Goal: Task Accomplishment & Management: Complete application form

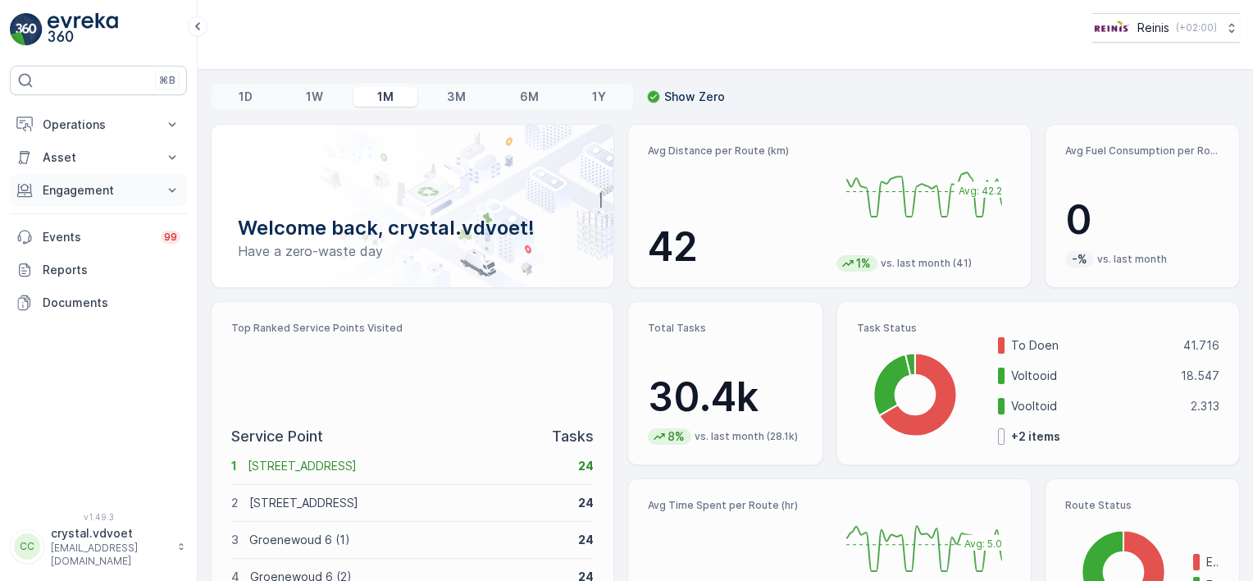
click at [167, 180] on button "Engagement" at bounding box center [98, 190] width 177 height 33
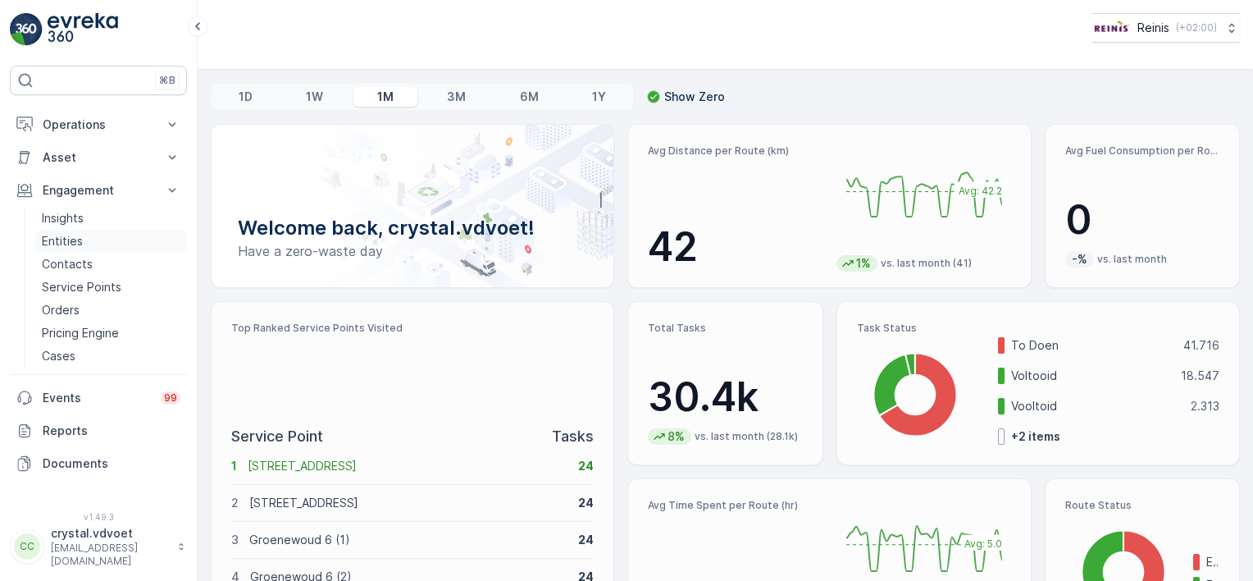
click at [97, 241] on link "Entities" at bounding box center [111, 241] width 152 height 23
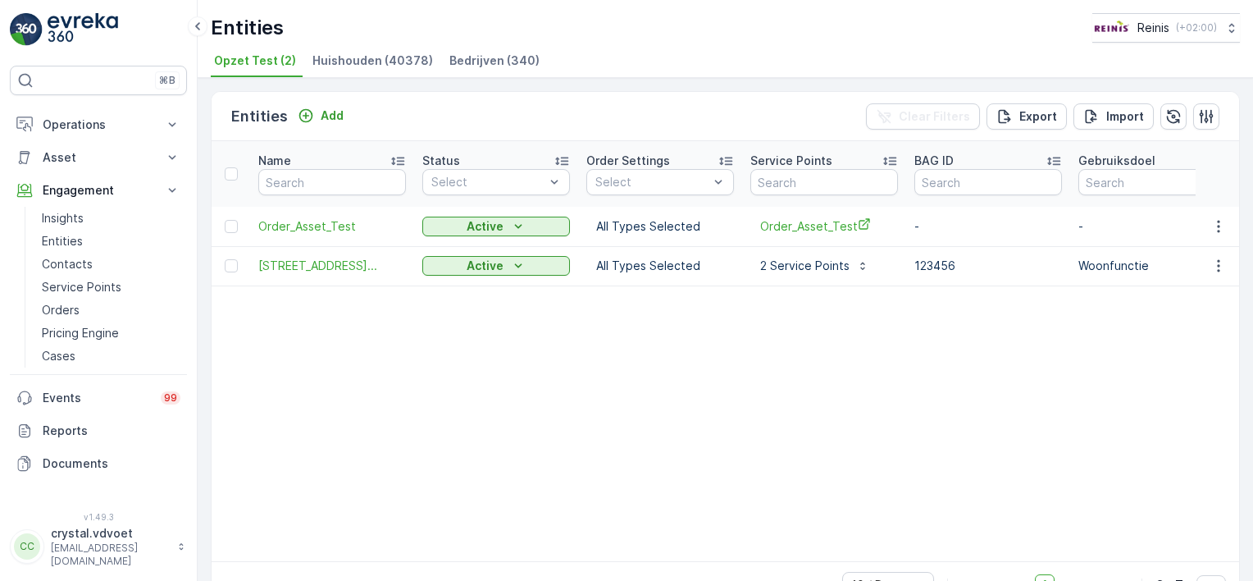
click at [486, 56] on span "Bedrijven (340)" at bounding box center [495, 61] width 90 height 16
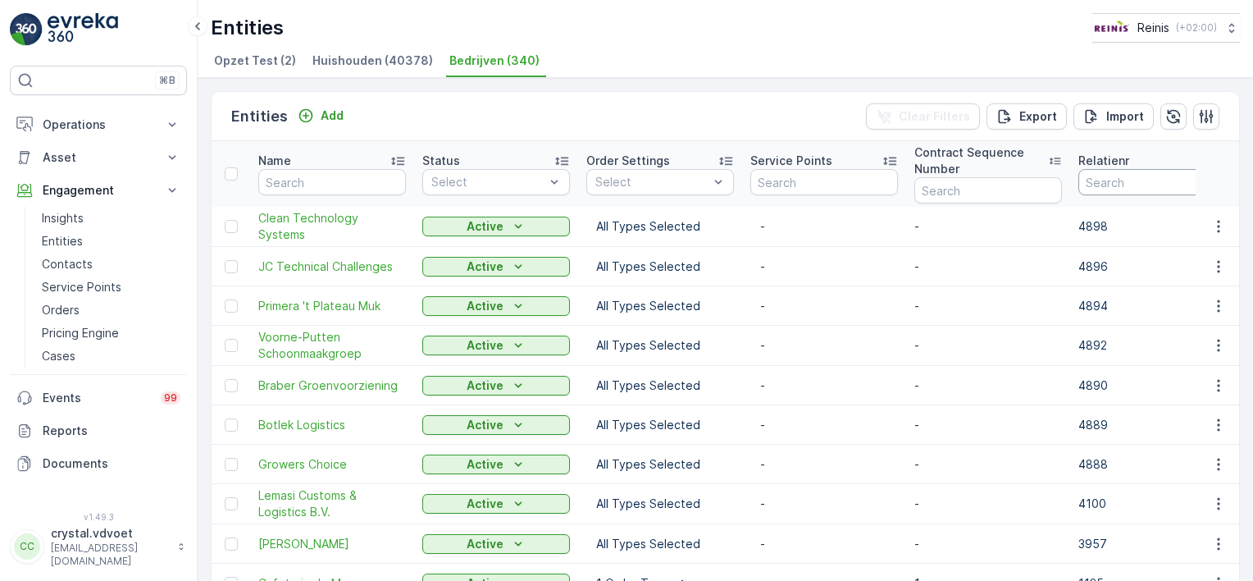
click at [1095, 181] on input "number" at bounding box center [1153, 182] width 148 height 26
type input "3139"
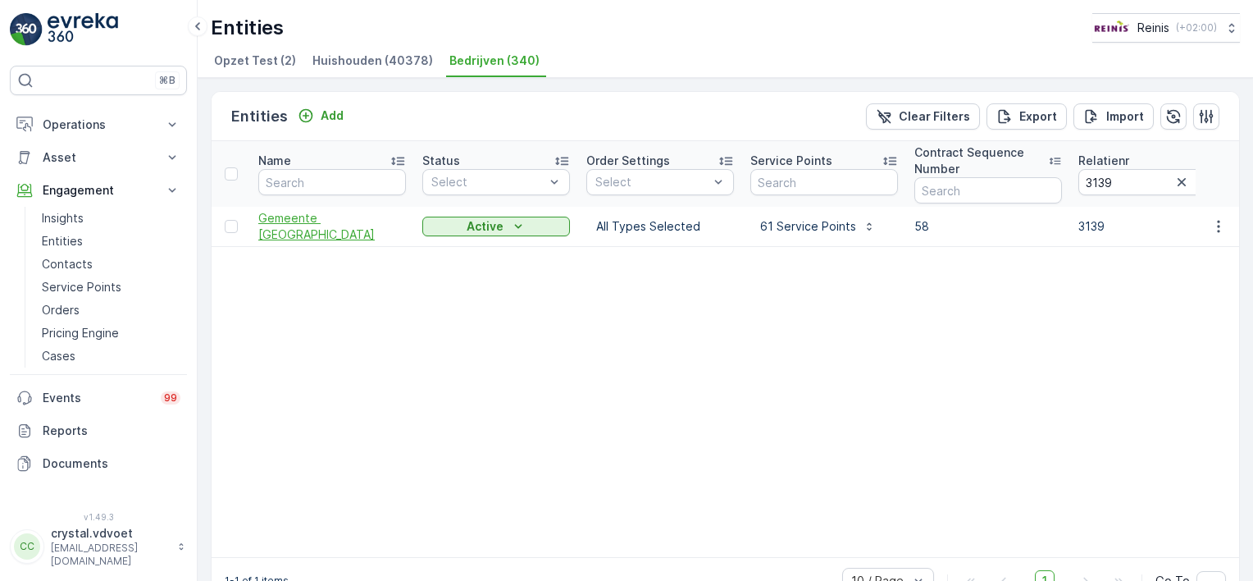
click at [336, 226] on span "Gemeente [GEOGRAPHIC_DATA]" at bounding box center [332, 226] width 148 height 33
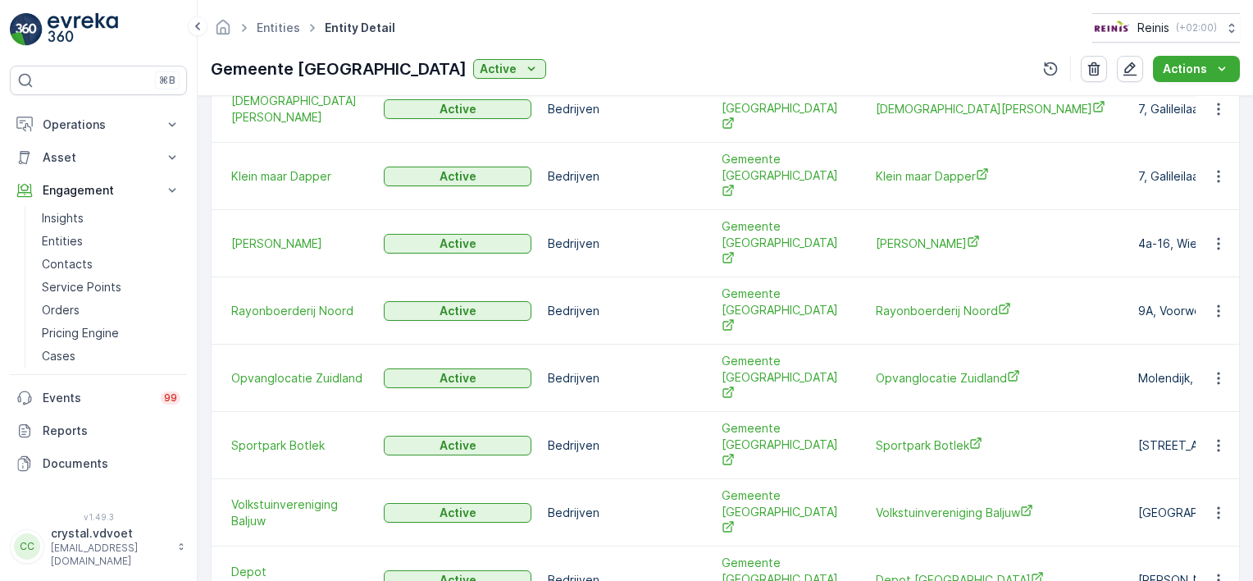
scroll to position [673, 0]
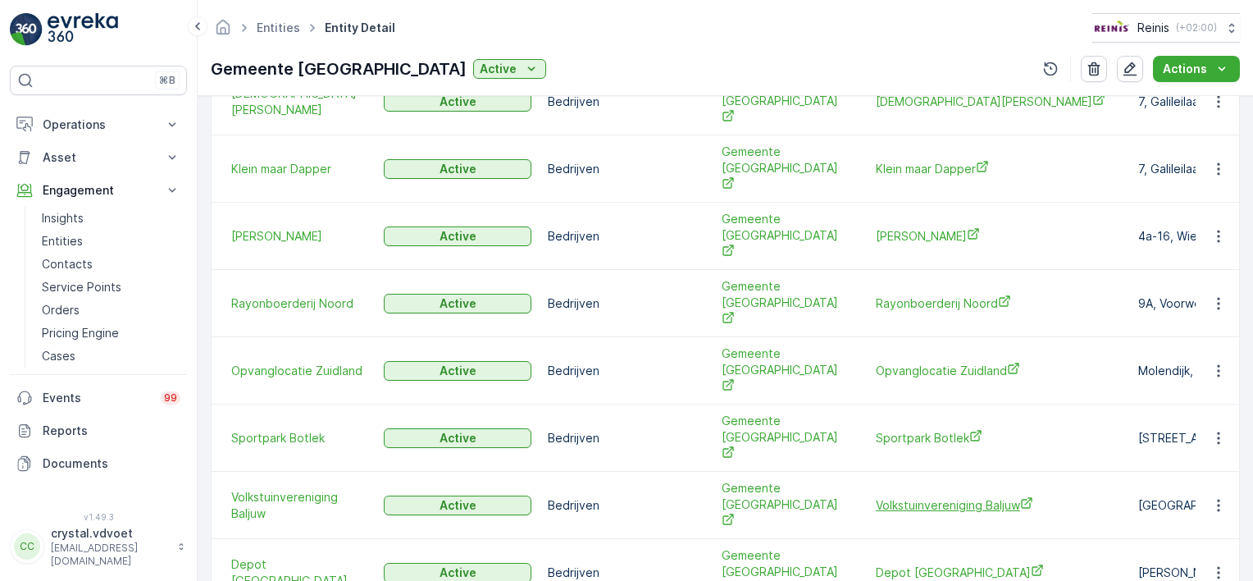
click at [966, 496] on span "Volkstuinvereniging Baljuw" at bounding box center [999, 504] width 246 height 17
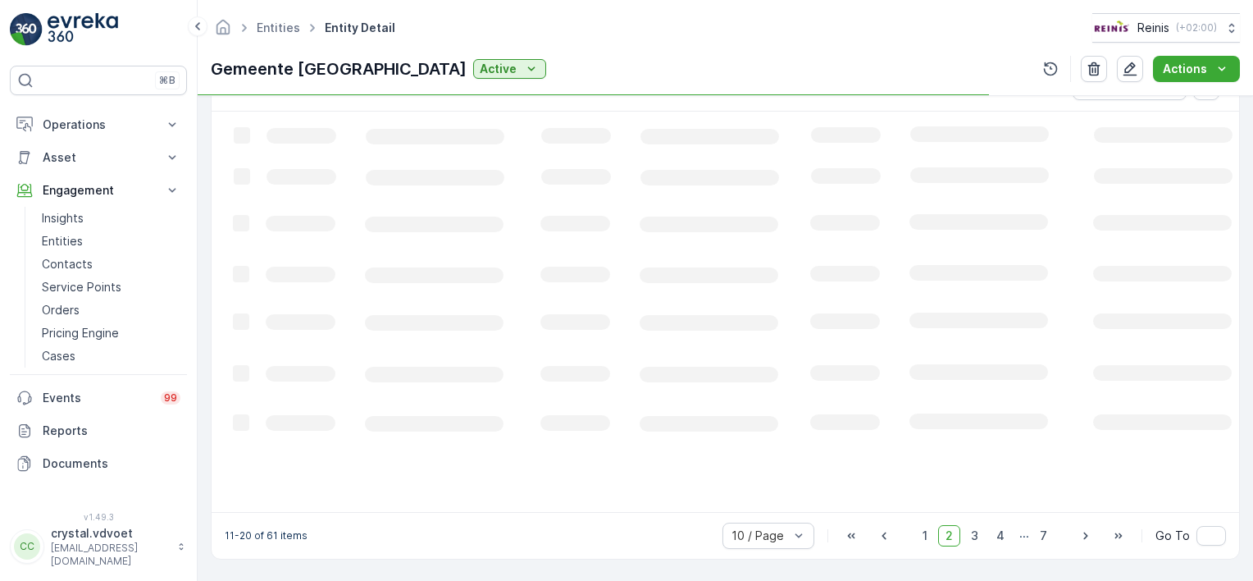
scroll to position [512, 0]
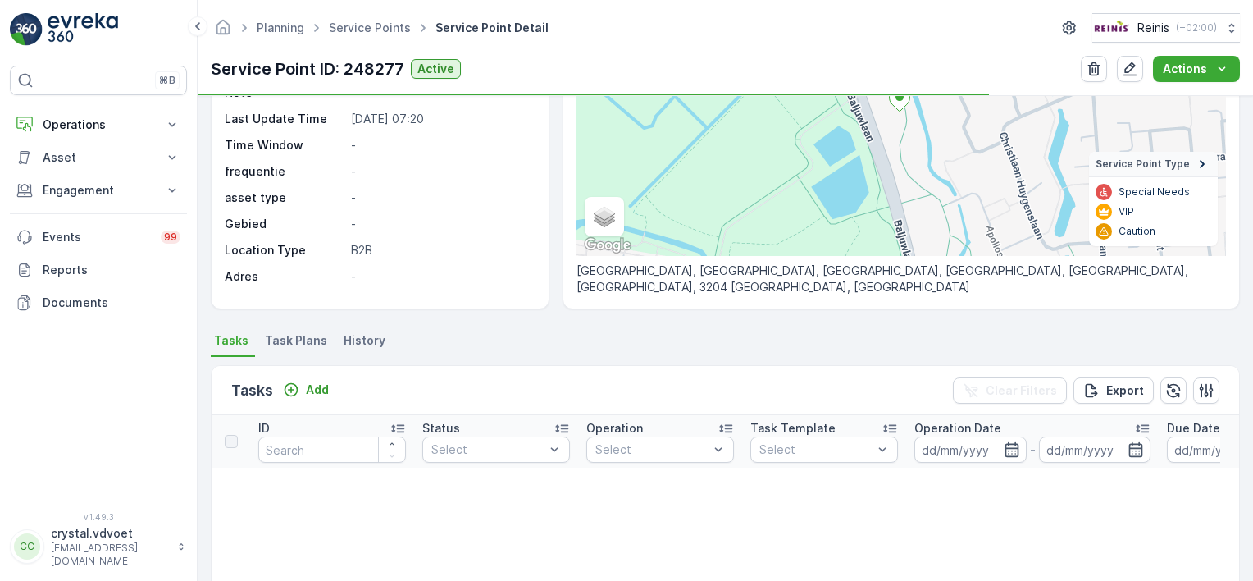
scroll to position [248, 0]
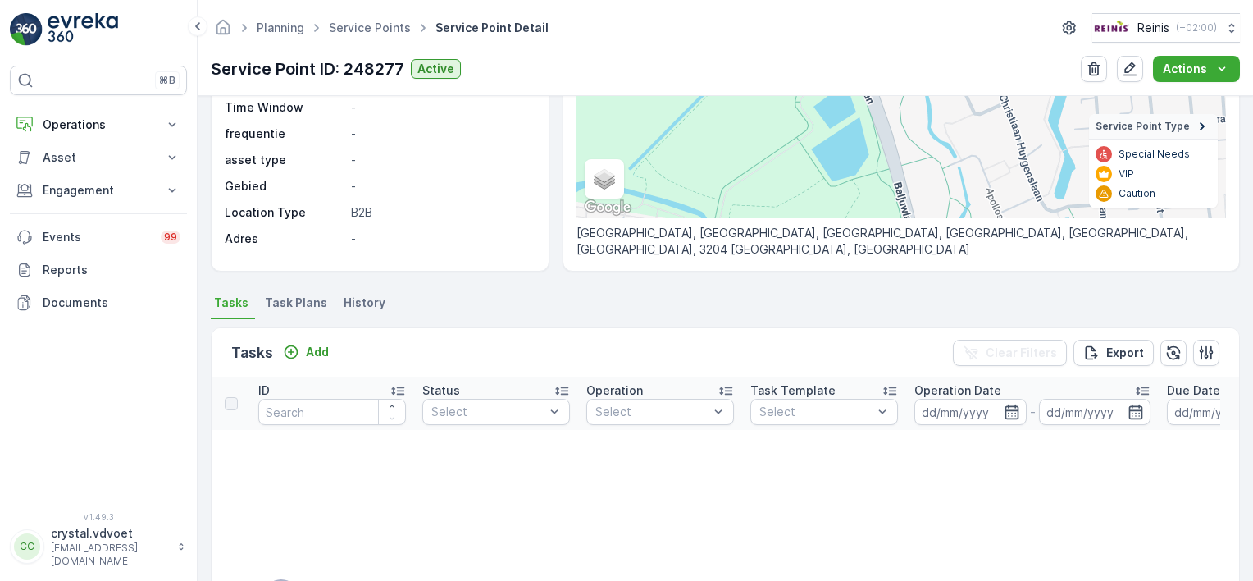
click at [284, 295] on span "Task Plans" at bounding box center [296, 302] width 62 height 16
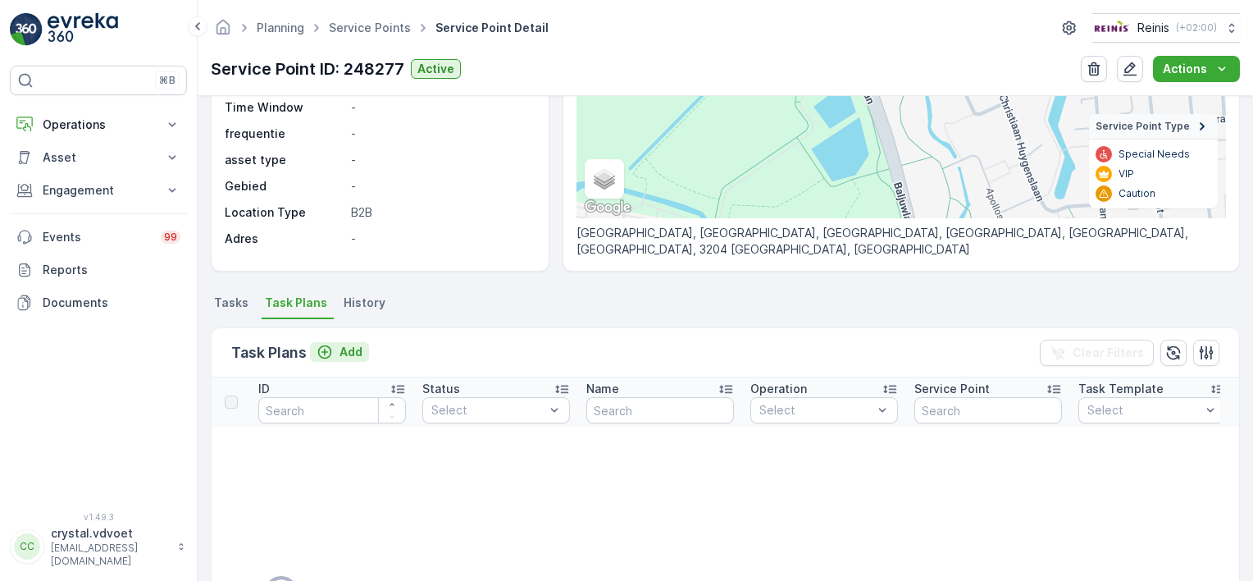
click at [328, 351] on icon "Add" at bounding box center [325, 352] width 16 height 16
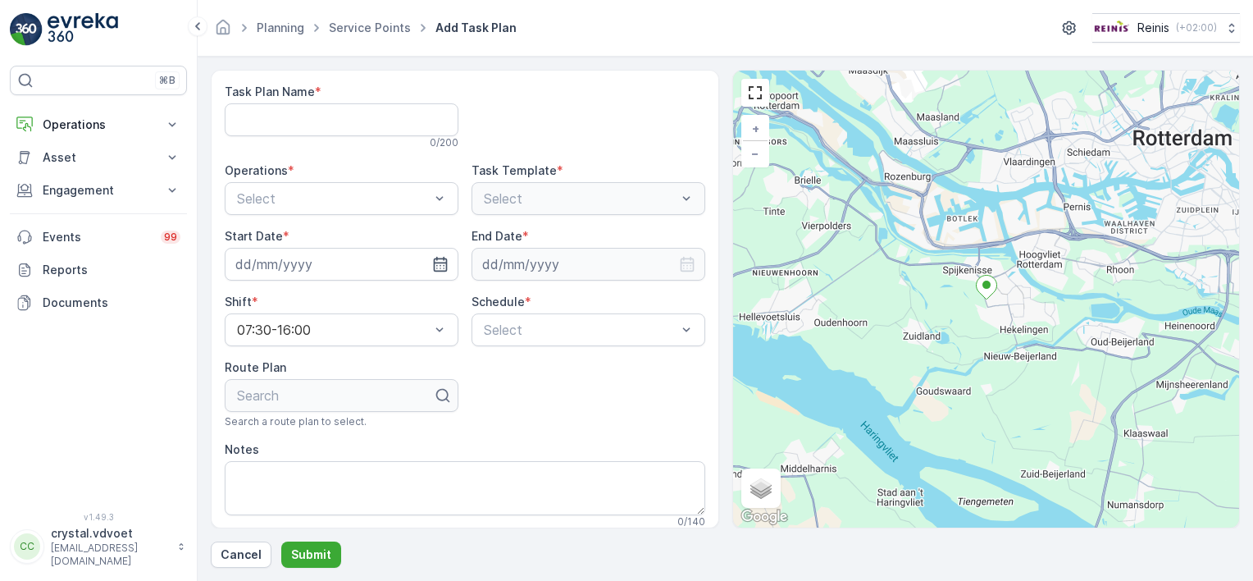
drag, startPoint x: 1253, startPoint y: 89, endPoint x: 1256, endPoint y: 189, distance: 100.1
click at [1253, 189] on html "⌘B Operations Insights Planning Routes & Tasks Cockpit Settings Asset Assets Ac…" at bounding box center [626, 290] width 1253 height 581
click at [299, 115] on Name "Task Plan Name" at bounding box center [342, 119] width 234 height 33
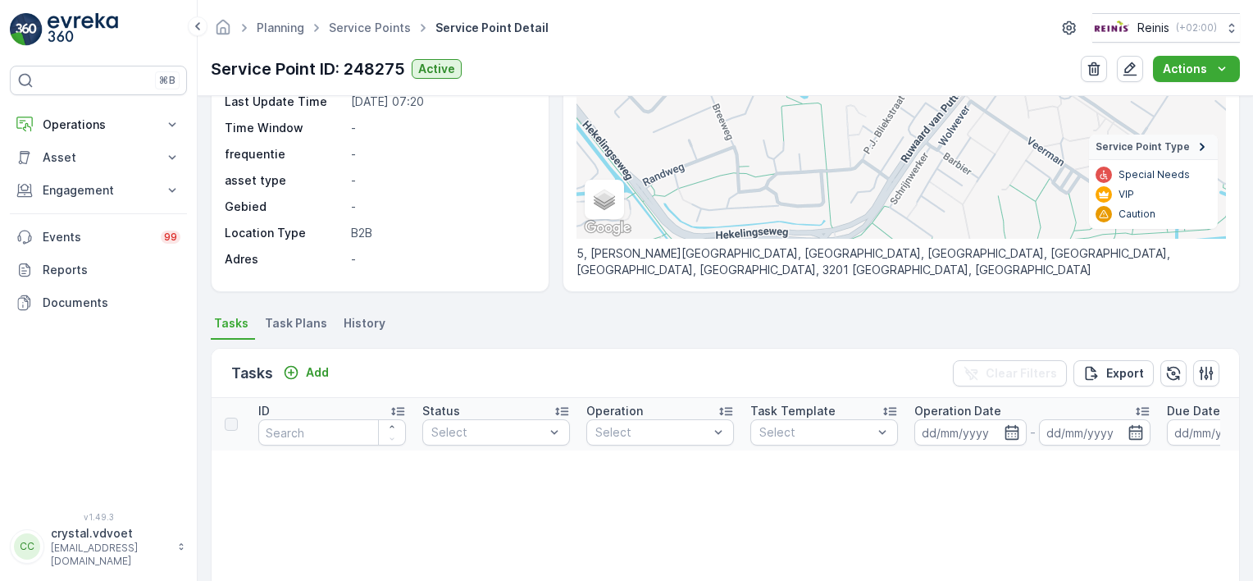
scroll to position [257, 0]
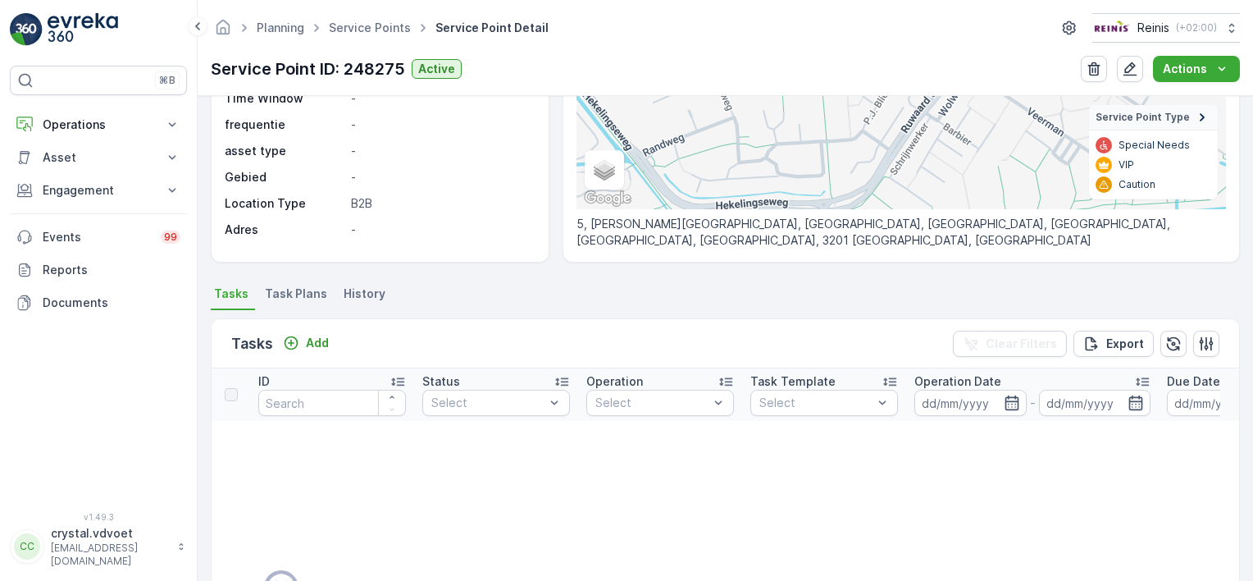
click at [291, 285] on span "Task Plans" at bounding box center [296, 293] width 62 height 16
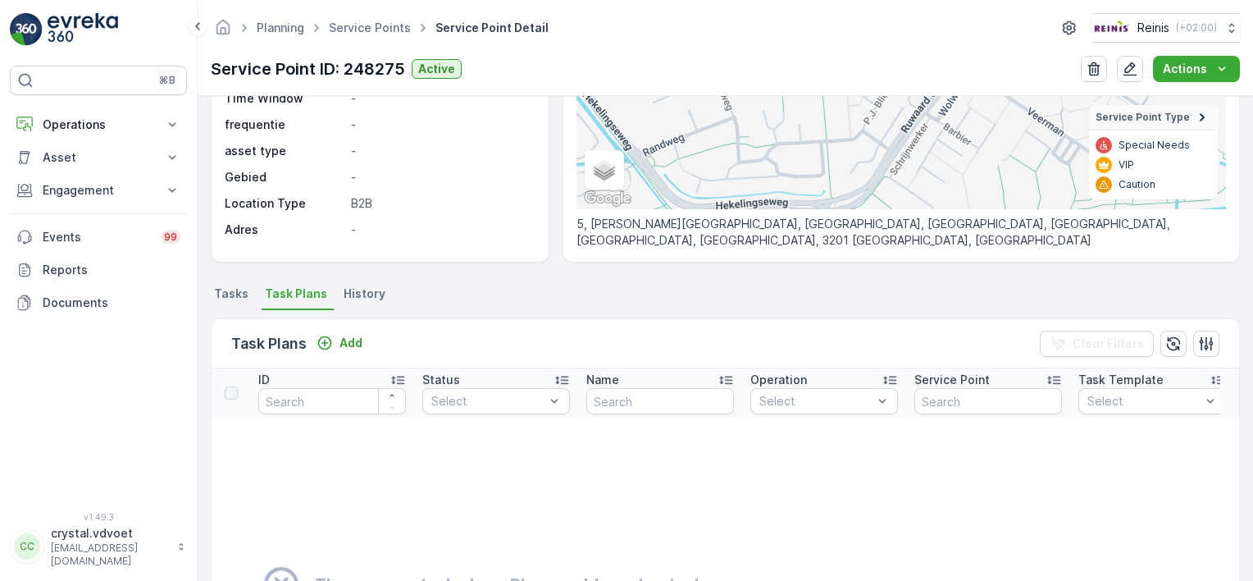
drag, startPoint x: 782, startPoint y: 580, endPoint x: 642, endPoint y: 582, distance: 140.3
click at [642, 580] on html "⌘B Operations Insights Planning Routes & Tasks Cockpit Settings Asset Assets Ac…" at bounding box center [626, 290] width 1253 height 581
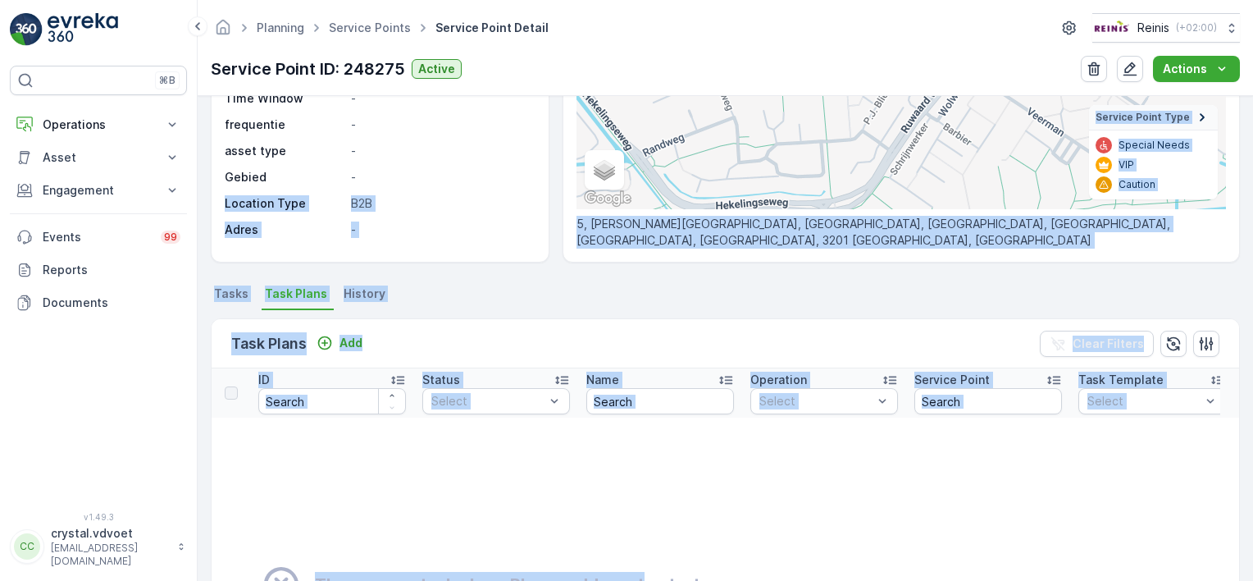
click at [943, 297] on ul "Tasks Task Plans History" at bounding box center [726, 296] width 1030 height 28
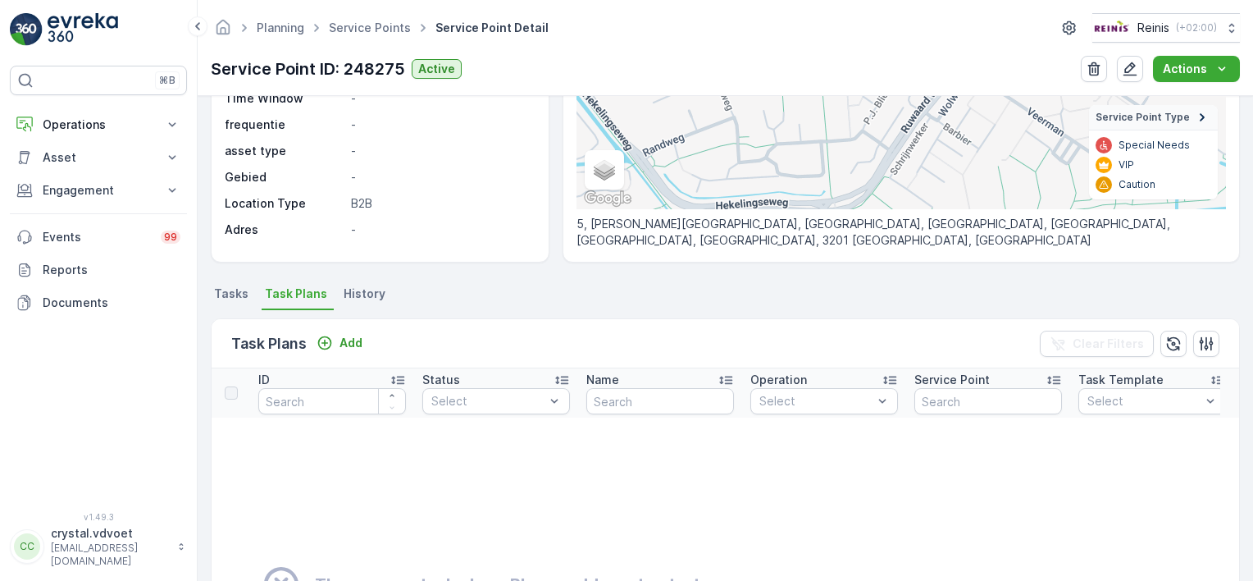
click at [894, 459] on td "There are no task plans. Please add one to start." at bounding box center [850, 585] width 1276 height 334
click at [938, 345] on div "Task Plans Add Clear Filters" at bounding box center [726, 343] width 1028 height 49
click at [345, 342] on p "Add" at bounding box center [351, 343] width 23 height 16
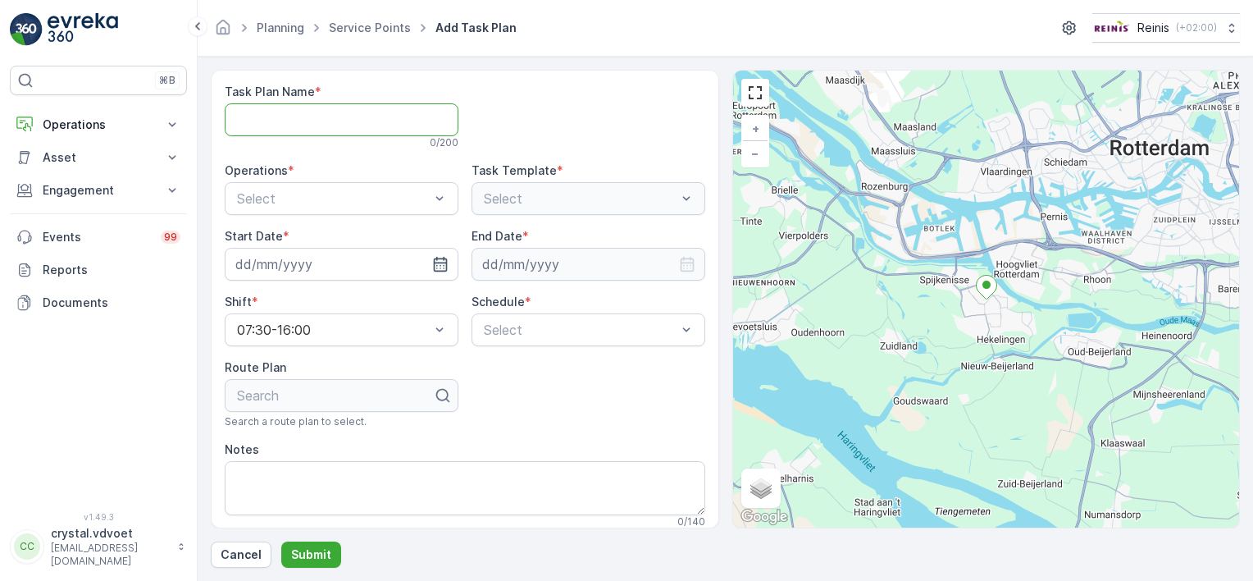
type Name "i"
type Name "Vluchtelingenopvang Oekraine"
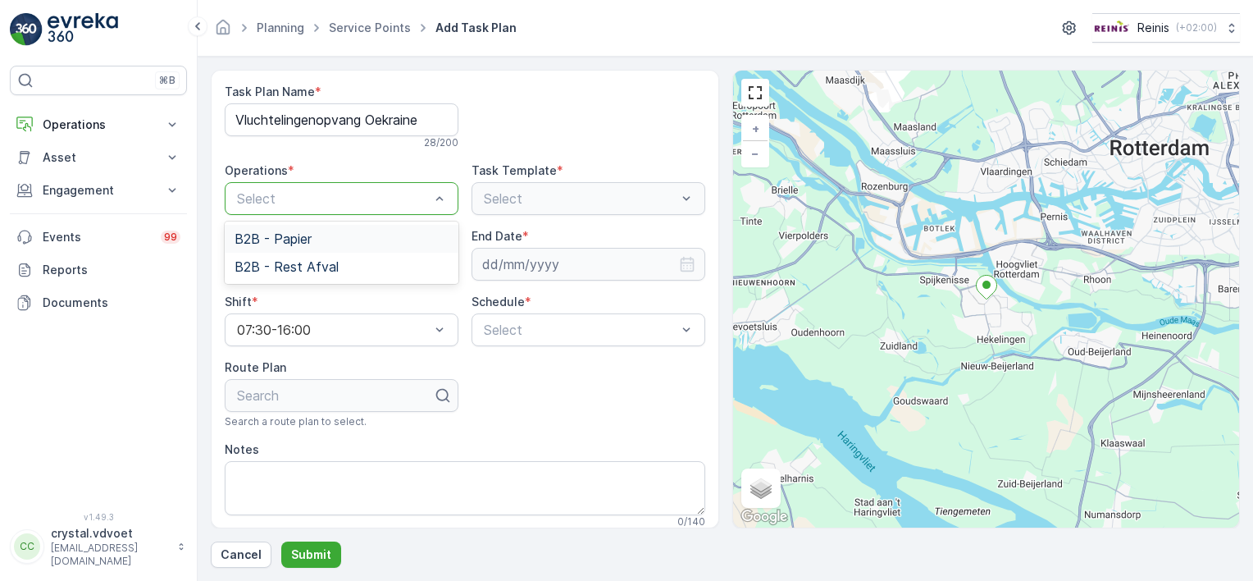
click at [390, 239] on div "B2B - Papier" at bounding box center [342, 238] width 214 height 15
click at [401, 270] on div "B2B - Rest Afval" at bounding box center [342, 266] width 214 height 15
click at [427, 266] on input at bounding box center [342, 264] width 234 height 33
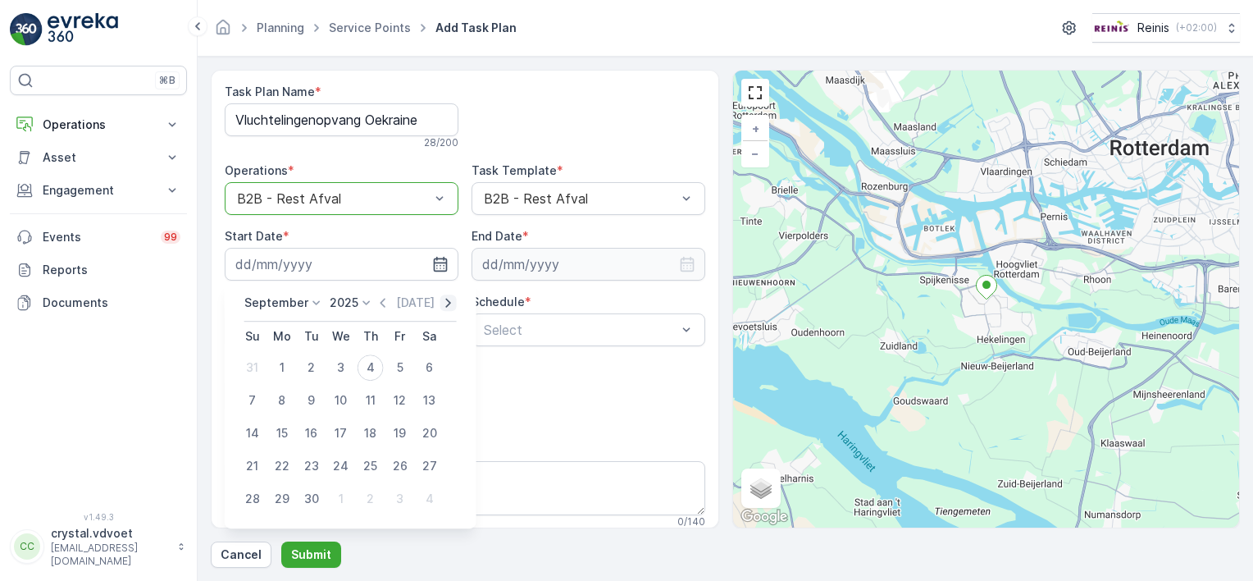
click at [441, 303] on icon "button" at bounding box center [449, 302] width 16 height 16
click at [338, 367] on div "1" at bounding box center [341, 367] width 26 height 26
type input "01.10.2025"
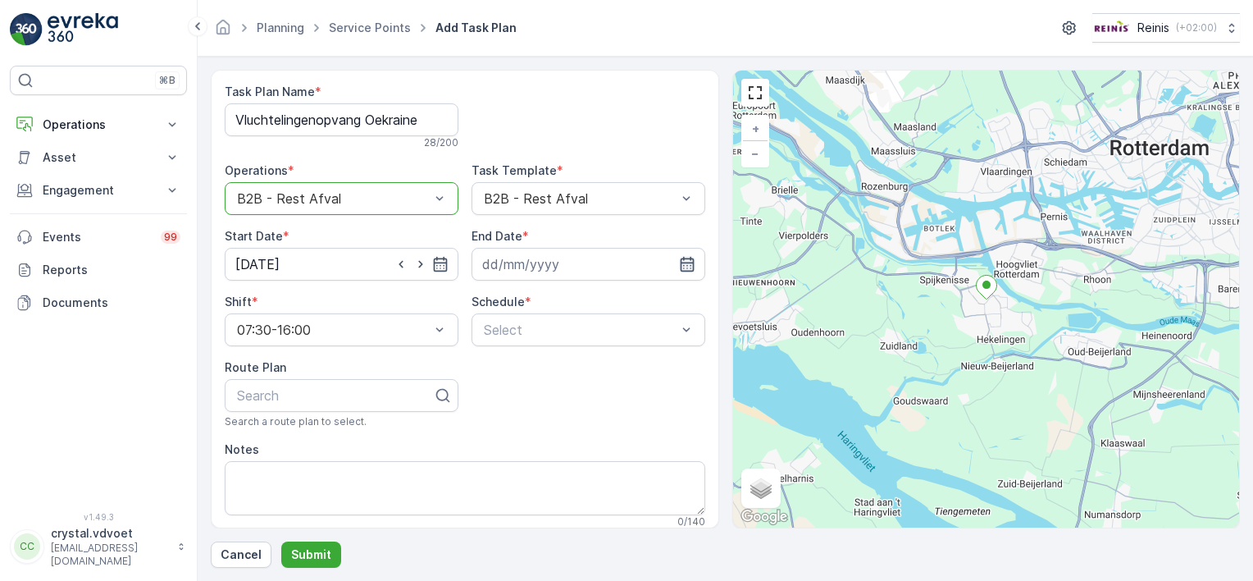
click at [682, 267] on icon "button" at bounding box center [687, 264] width 16 height 16
click at [557, 300] on icon at bounding box center [561, 302] width 16 height 16
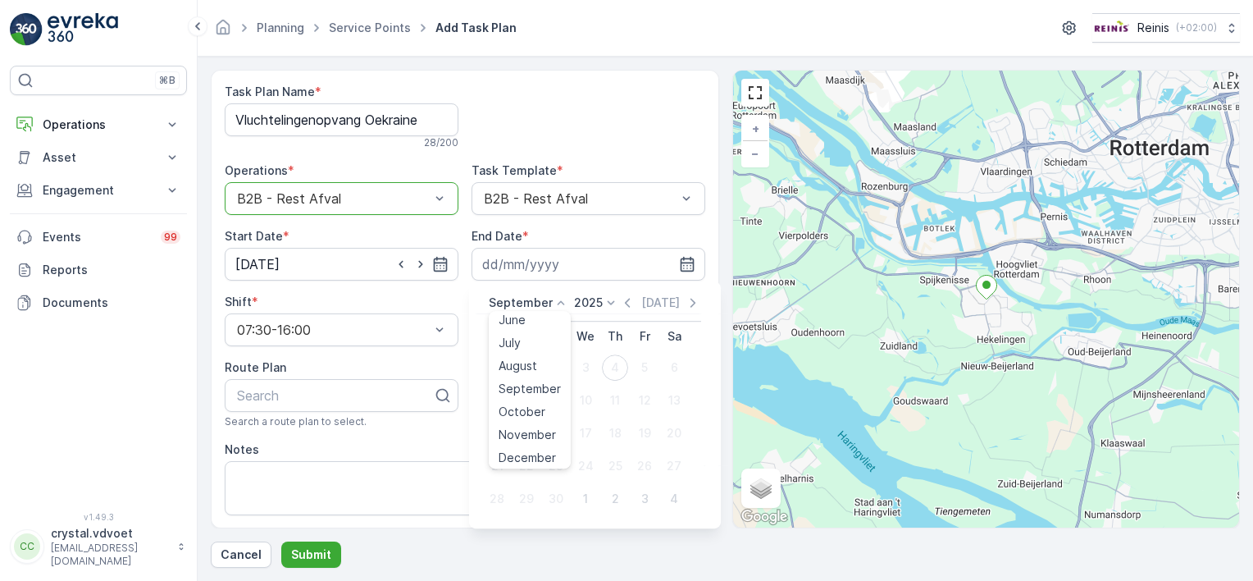
scroll to position [122, 0]
click at [550, 455] on span "December" at bounding box center [527, 456] width 57 height 16
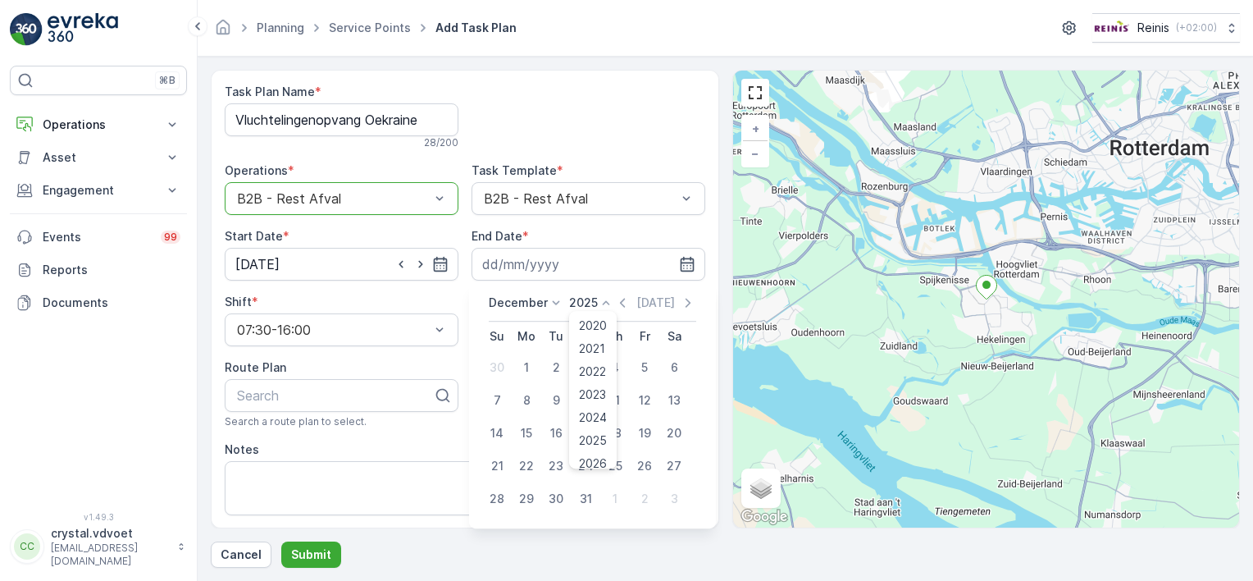
click at [603, 298] on icon at bounding box center [606, 302] width 16 height 16
click at [596, 453] on span "2030" at bounding box center [593, 453] width 28 height 16
click at [553, 499] on div "31" at bounding box center [556, 499] width 26 height 26
type input "31.12.2030"
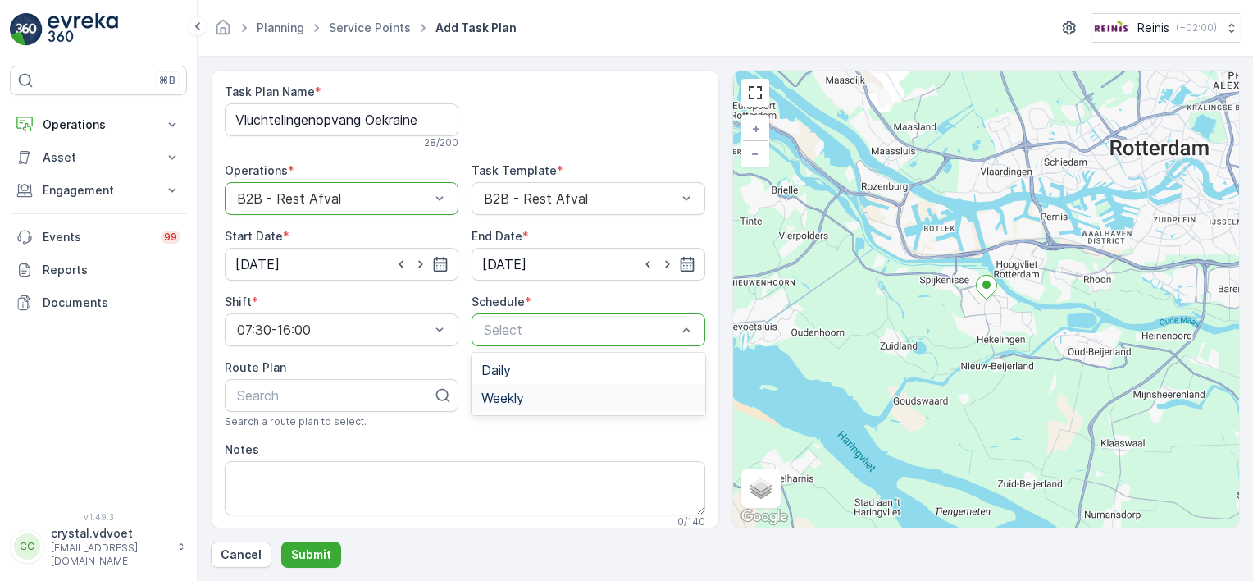
click at [516, 390] on span "Weekly" at bounding box center [503, 397] width 43 height 15
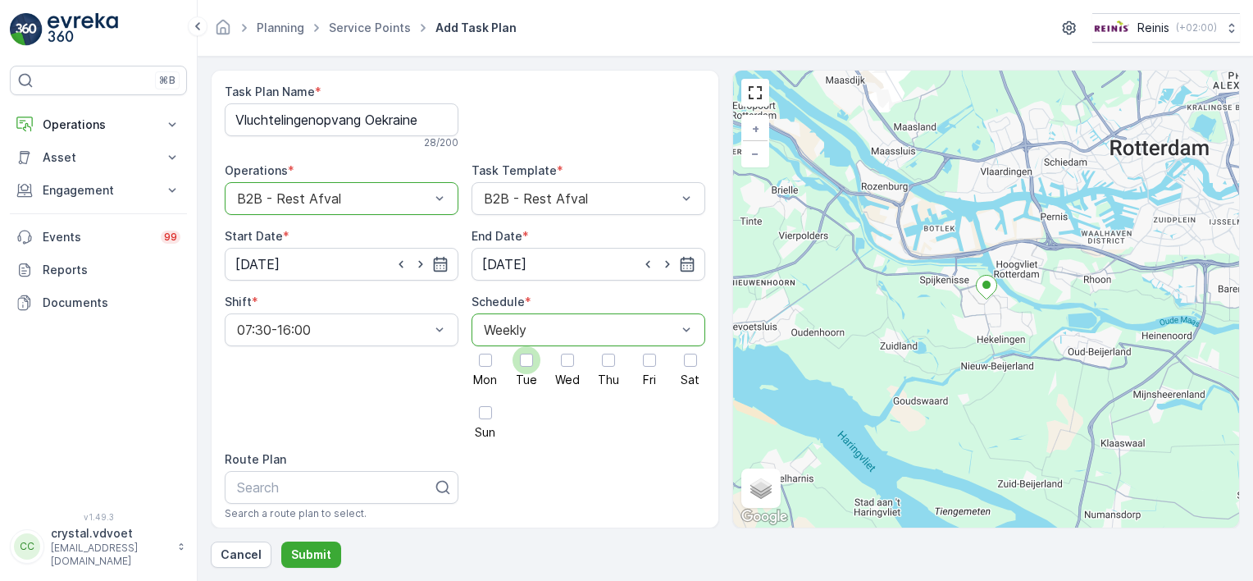
click at [517, 358] on div at bounding box center [527, 360] width 28 height 28
click at [527, 346] on input "Tue" at bounding box center [527, 346] width 0 height 0
click at [651, 360] on div at bounding box center [649, 360] width 13 height 13
click at [650, 346] on input "Fri" at bounding box center [650, 346] width 0 height 0
drag, startPoint x: 712, startPoint y: 322, endPoint x: 717, endPoint y: 353, distance: 31.6
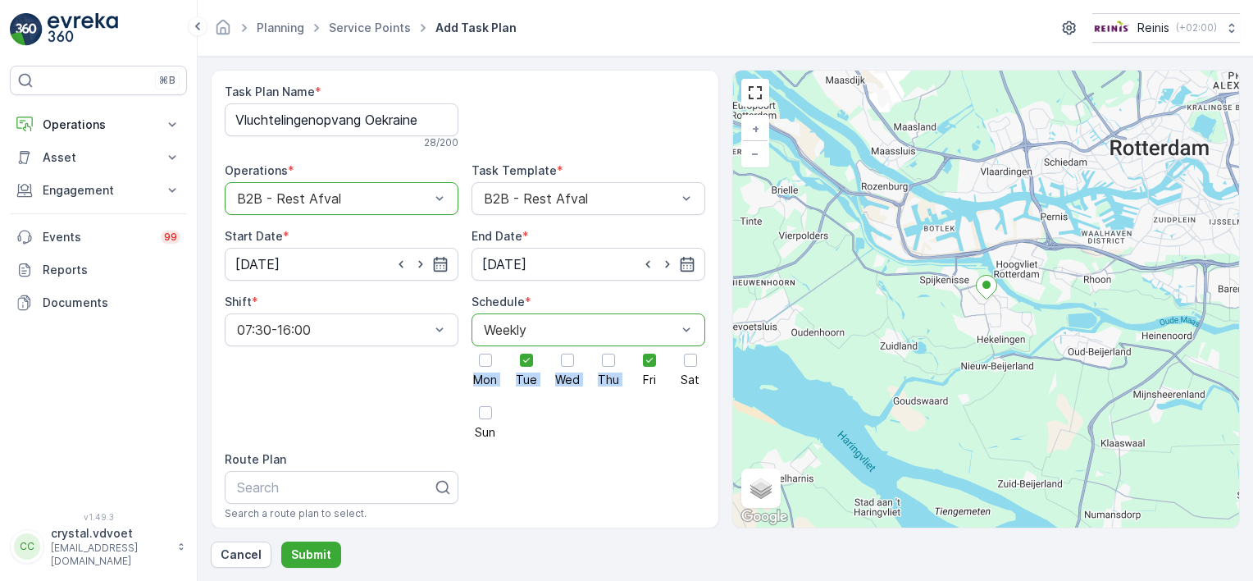
click at [717, 353] on div "Task Plan Name * Vluchtelingenopvang Oekraine 28 / 200 Operations * option B2B …" at bounding box center [465, 299] width 509 height 459
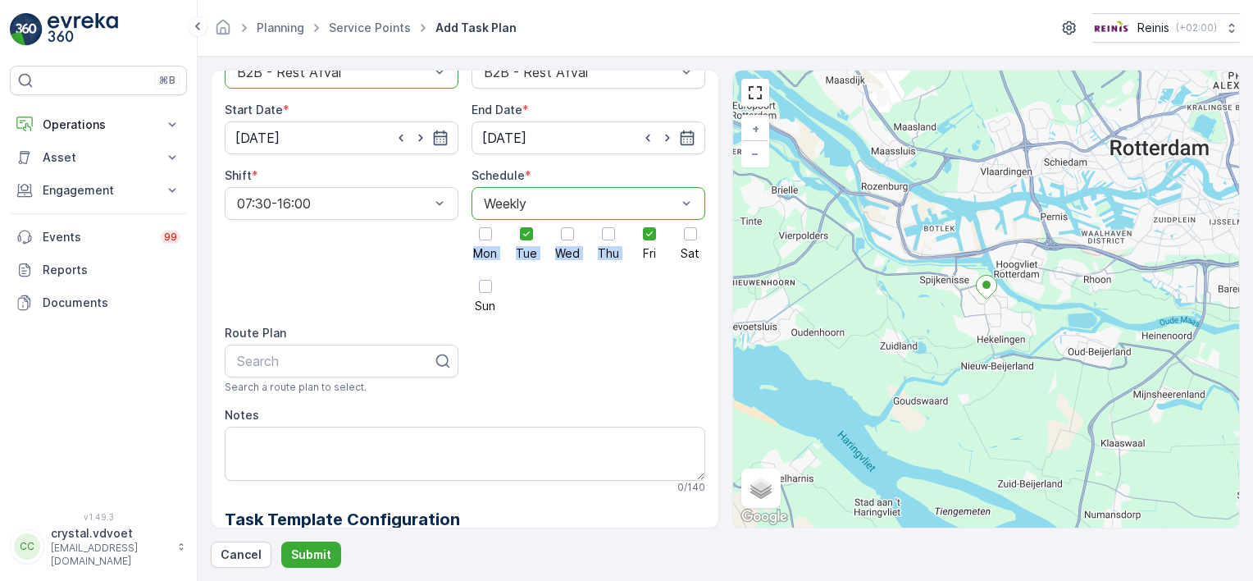
scroll to position [161, 0]
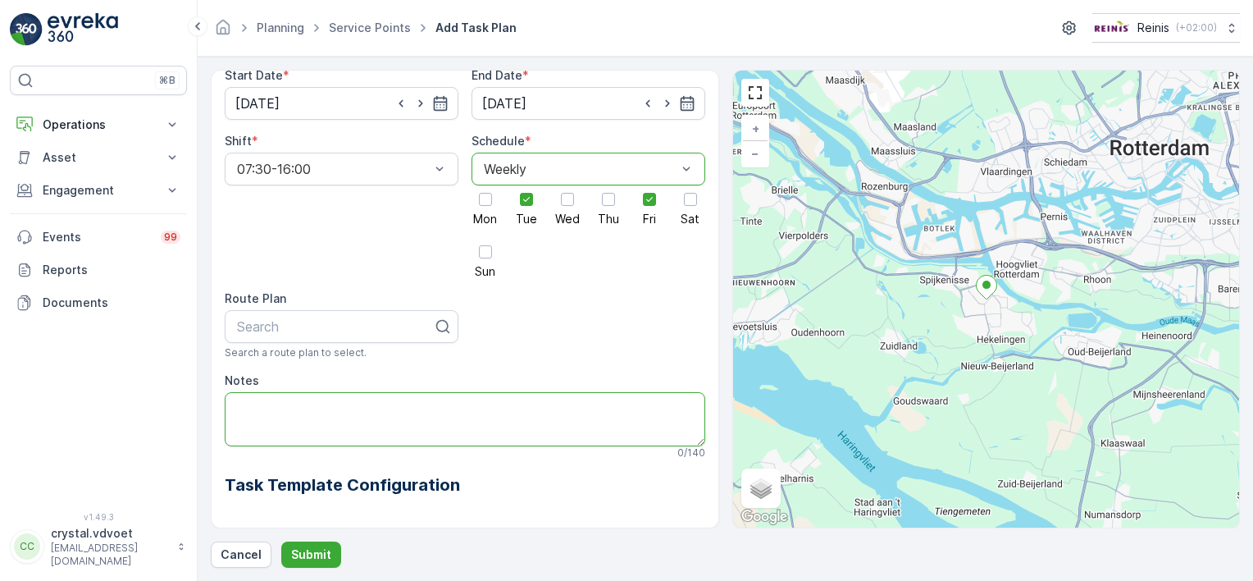
click at [427, 404] on textarea "Notes" at bounding box center [465, 419] width 481 height 54
type textarea "3x 660 ltr en 3x 1100 ltr rest"
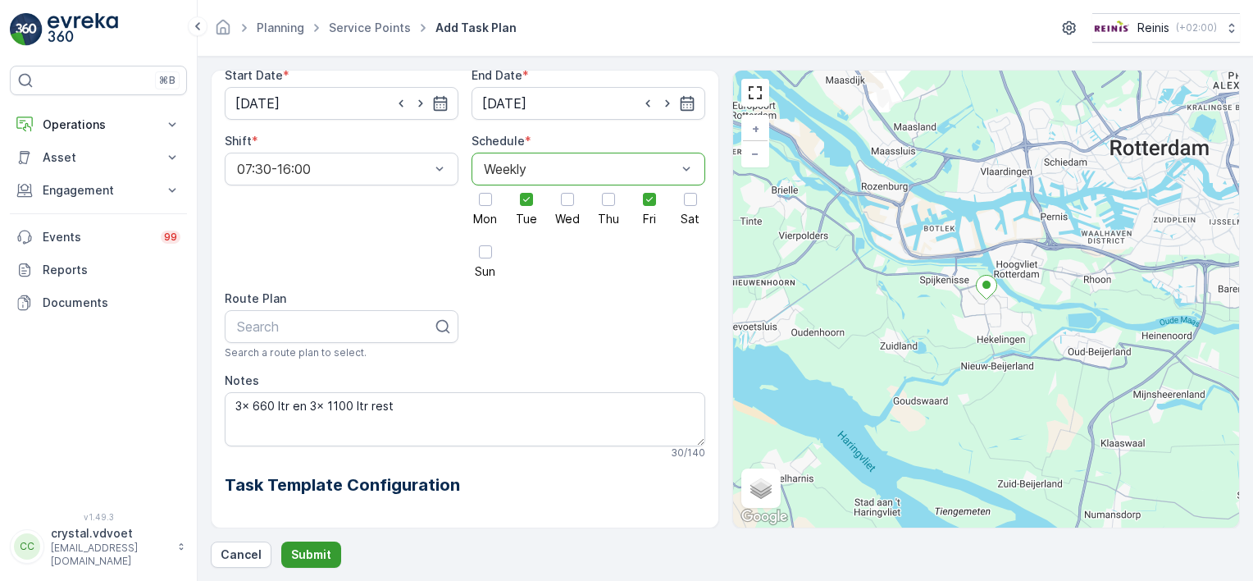
click at [308, 554] on p "Submit" at bounding box center [311, 554] width 40 height 16
